Goal: Task Accomplishment & Management: Use online tool/utility

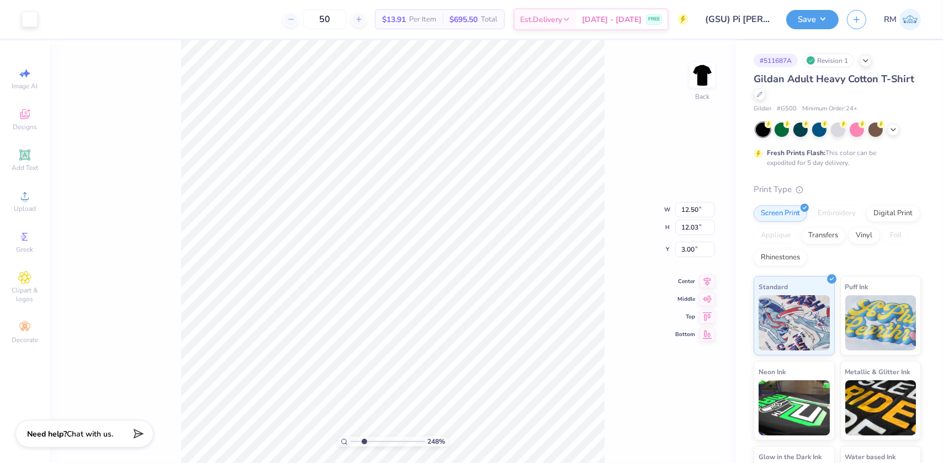
type input "2.4831942565701"
type input "6.78"
type input "2.38"
type input "5.29"
type input "2.4831942565701"
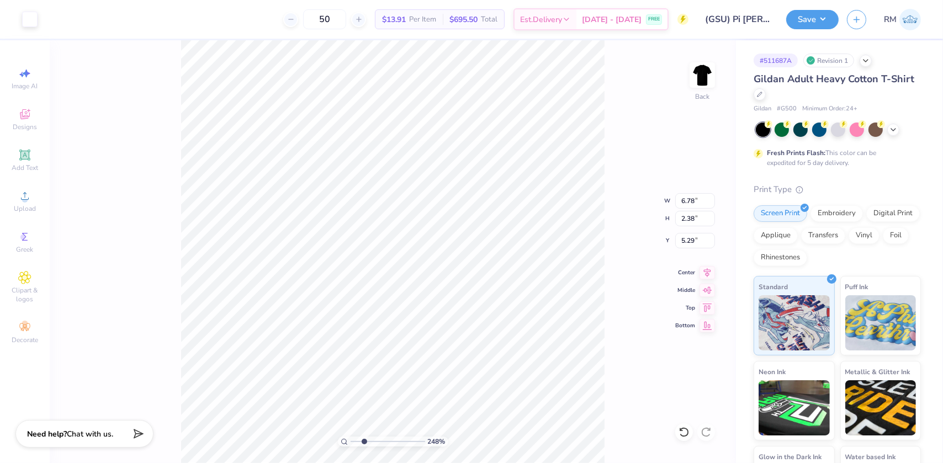
type input "0.20"
type input "0.19"
type input "6.37"
type input "2.4831942565701"
type input "6.09"
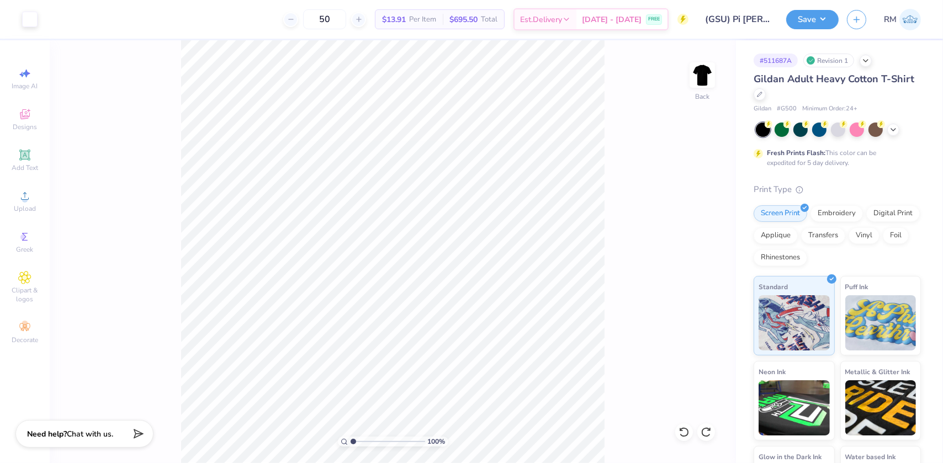
drag, startPoint x: 365, startPoint y: 442, endPoint x: 325, endPoint y: 439, distance: 39.9
type input "1"
click at [351, 439] on input "range" at bounding box center [388, 442] width 75 height 10
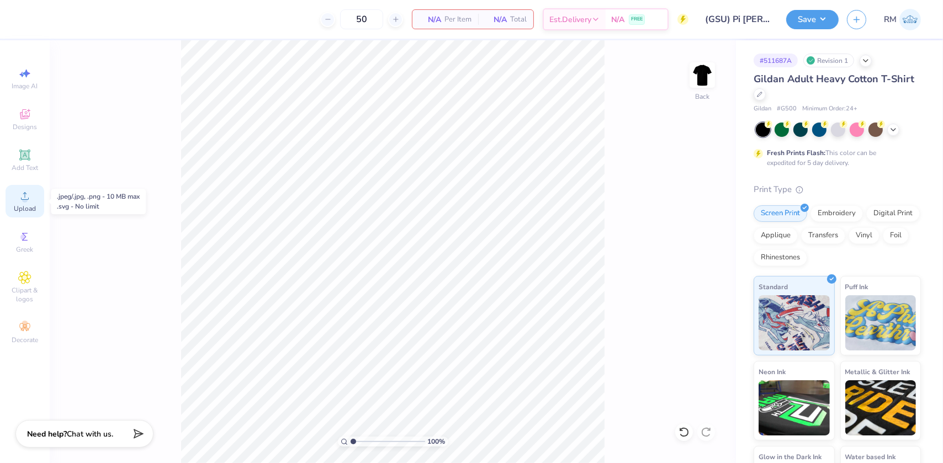
click at [27, 202] on circle at bounding box center [25, 200] width 6 height 6
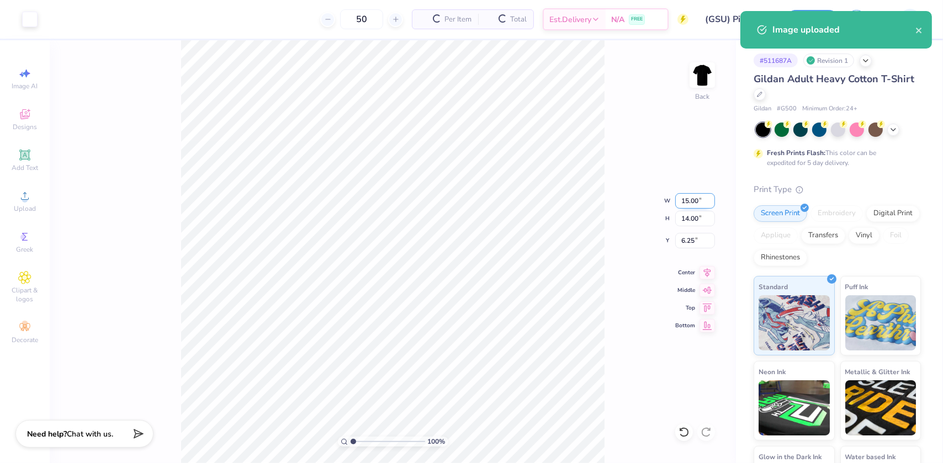
click at [687, 198] on input "15.00" at bounding box center [695, 200] width 40 height 15
type input "12.50"
type input "11.67"
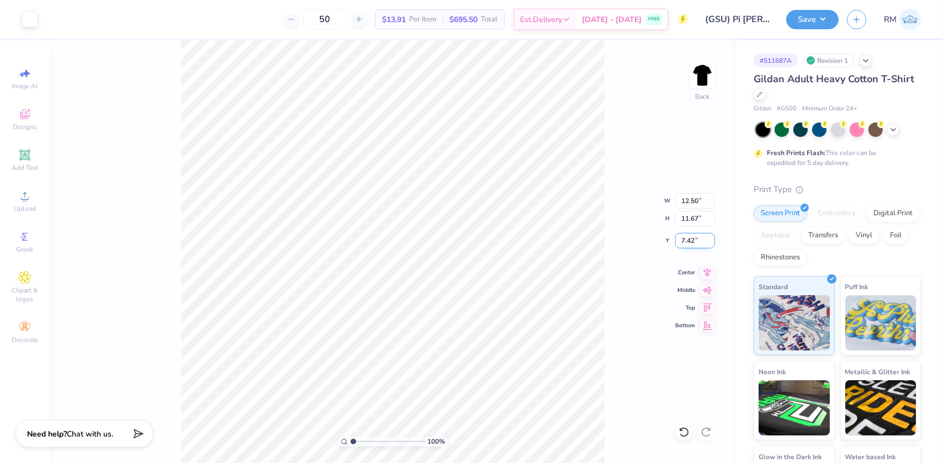
click at [688, 247] on input "7.42" at bounding box center [695, 240] width 40 height 15
type input "3.00"
click at [709, 273] on icon at bounding box center [707, 271] width 15 height 13
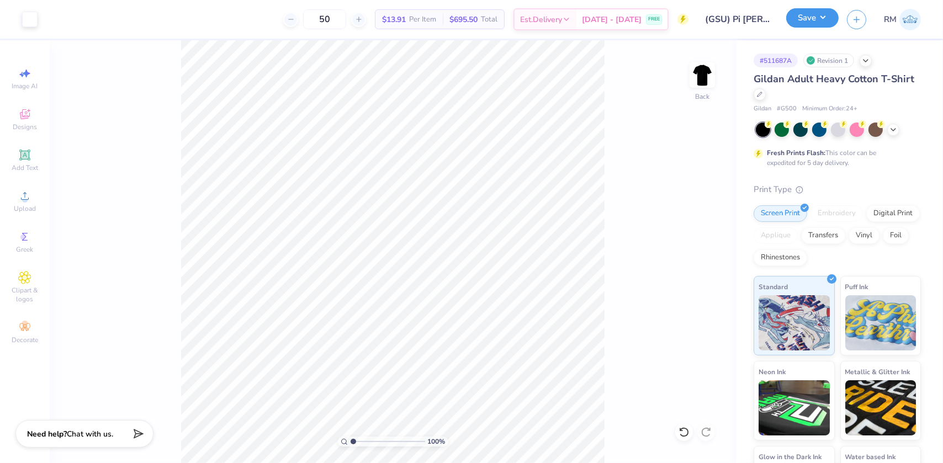
click at [813, 25] on button "Save" at bounding box center [812, 17] width 52 height 19
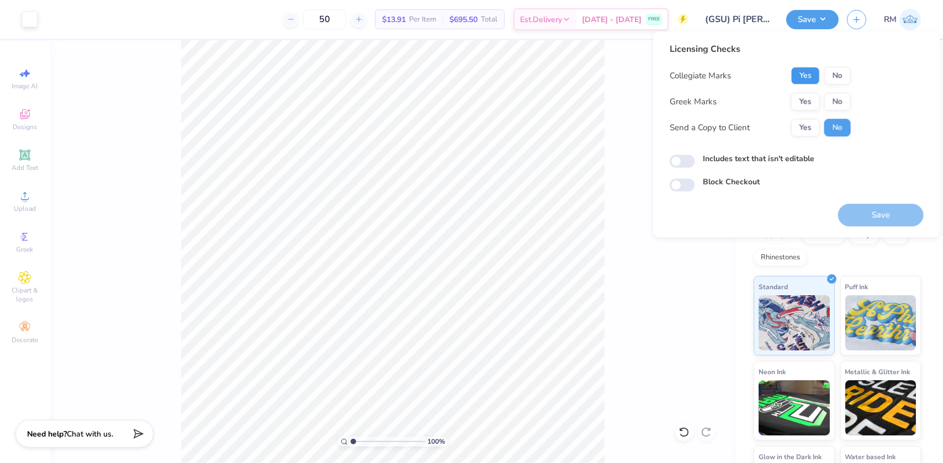
click at [800, 76] on button "Yes" at bounding box center [805, 76] width 29 height 18
click at [839, 102] on button "No" at bounding box center [838, 102] width 27 height 18
type input "1"
click at [881, 208] on button "Save" at bounding box center [881, 215] width 86 height 23
click at [808, 101] on button "Yes" at bounding box center [805, 102] width 29 height 18
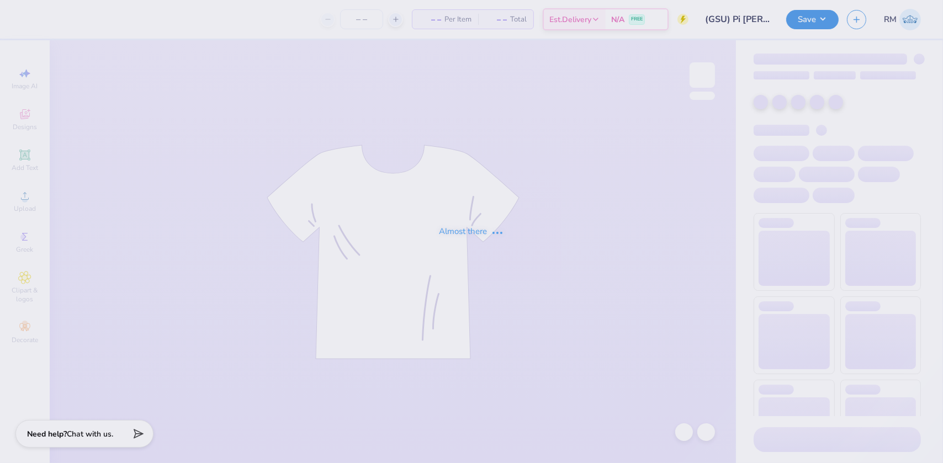
type input "(GSU) Pi [PERSON_NAME] Bid Day"
type input "50"
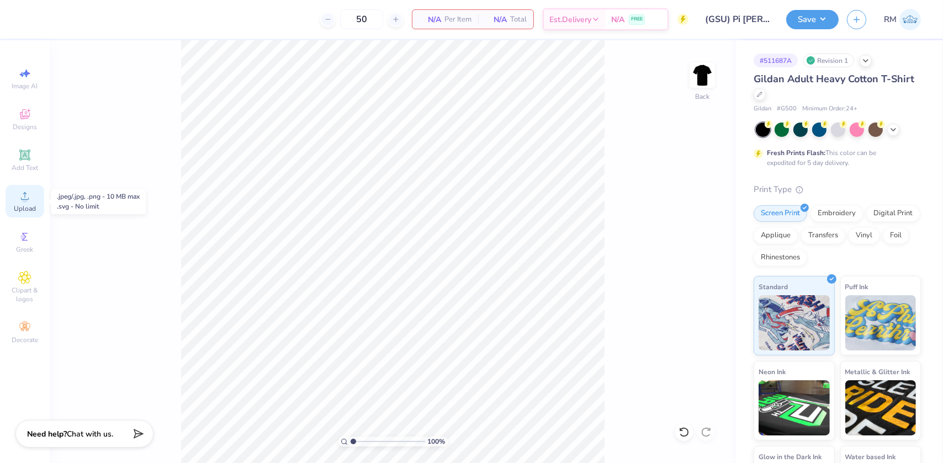
click at [26, 197] on icon at bounding box center [24, 195] width 13 height 13
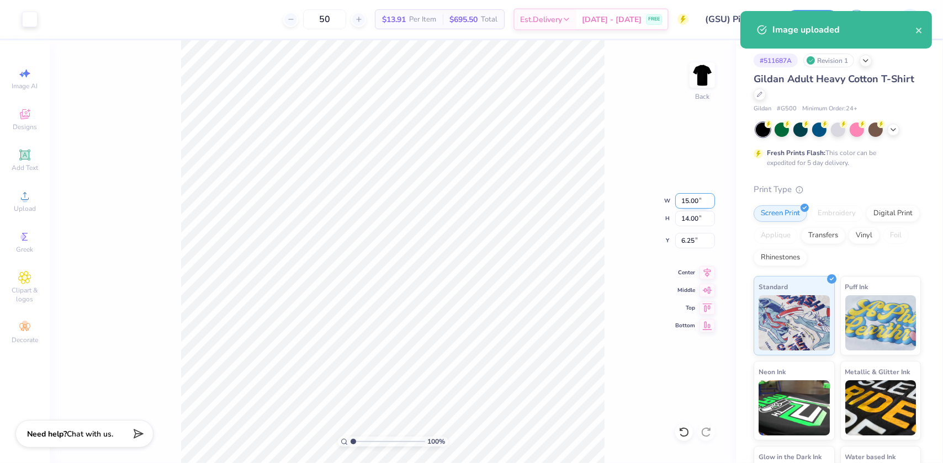
click at [689, 199] on input "15.00" at bounding box center [695, 200] width 40 height 15
type input "12.50"
type input "11.67"
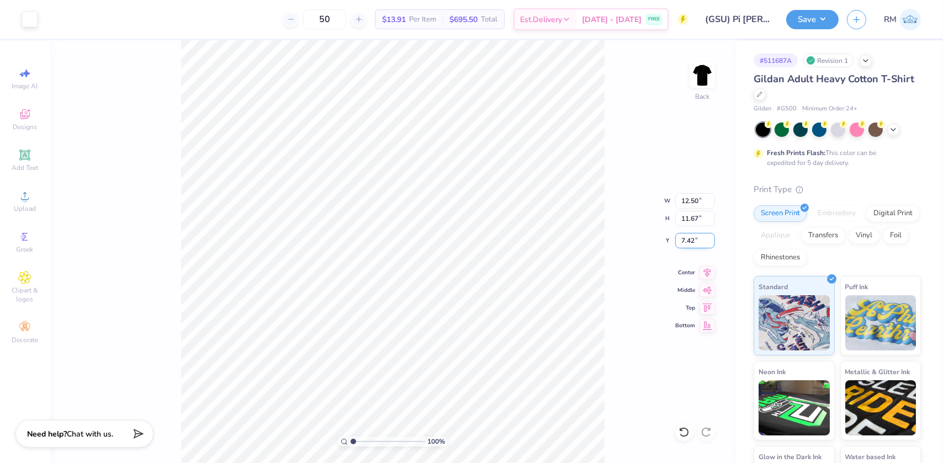
click at [695, 241] on input "7.42" at bounding box center [695, 240] width 40 height 15
type input "3.00"
click at [709, 271] on icon at bounding box center [707, 271] width 15 height 13
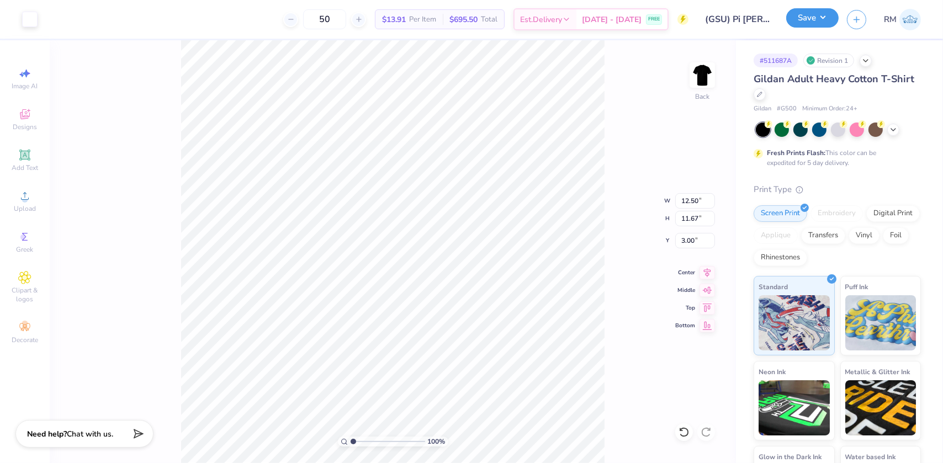
click at [822, 14] on button "Save" at bounding box center [812, 17] width 52 height 19
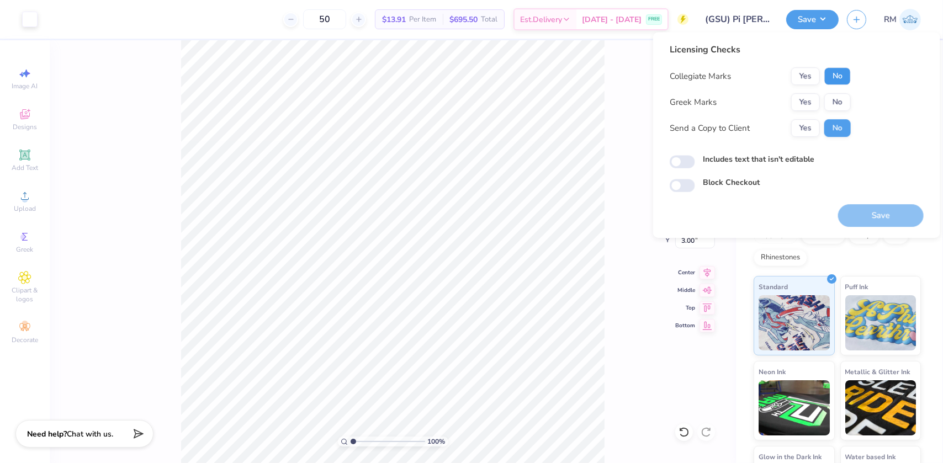
click at [832, 72] on button "No" at bounding box center [838, 76] width 27 height 18
click at [801, 103] on button "Yes" at bounding box center [805, 102] width 29 height 18
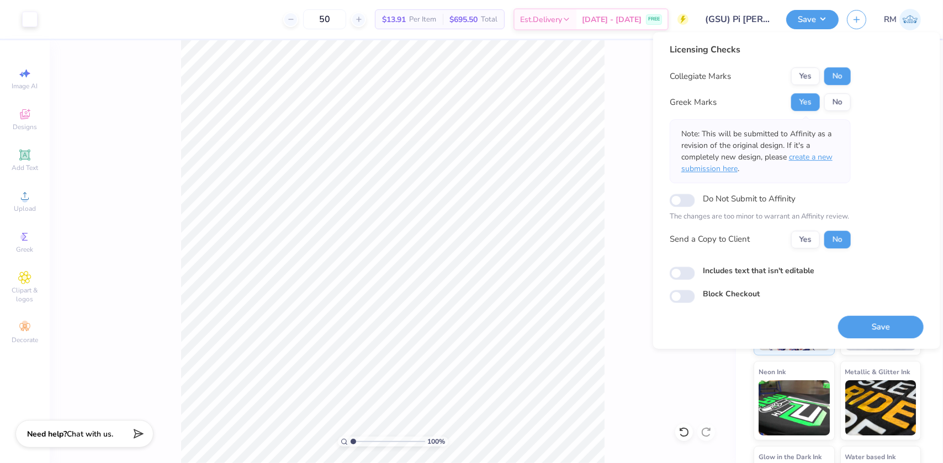
click at [817, 159] on span "create a new submission here" at bounding box center [757, 163] width 151 height 22
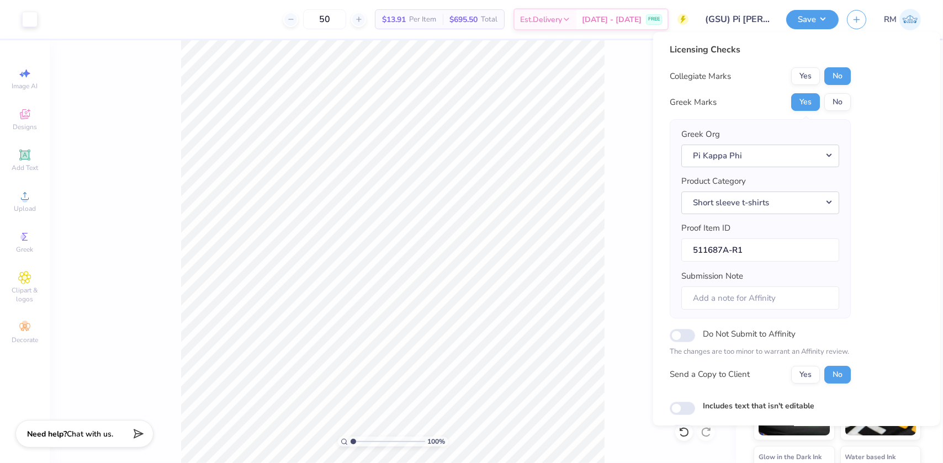
scroll to position [57, 0]
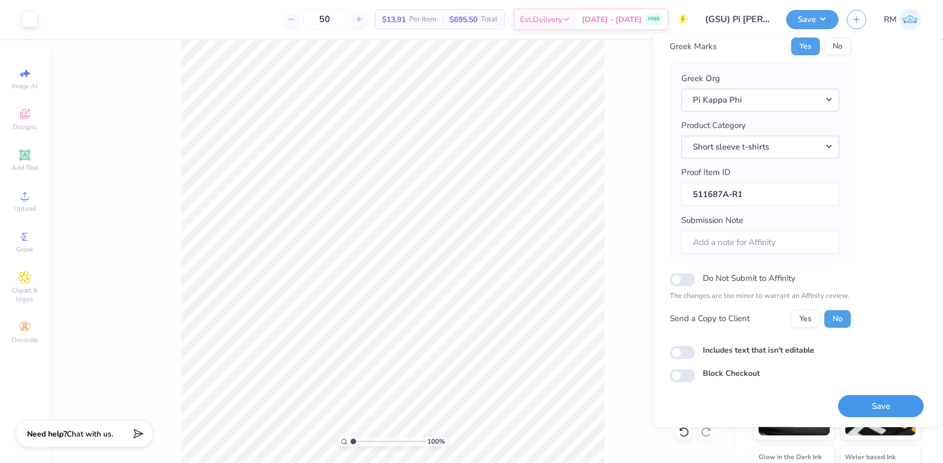
click at [852, 395] on button "Save" at bounding box center [881, 406] width 86 height 23
